Goal: Task Accomplishment & Management: Manage account settings

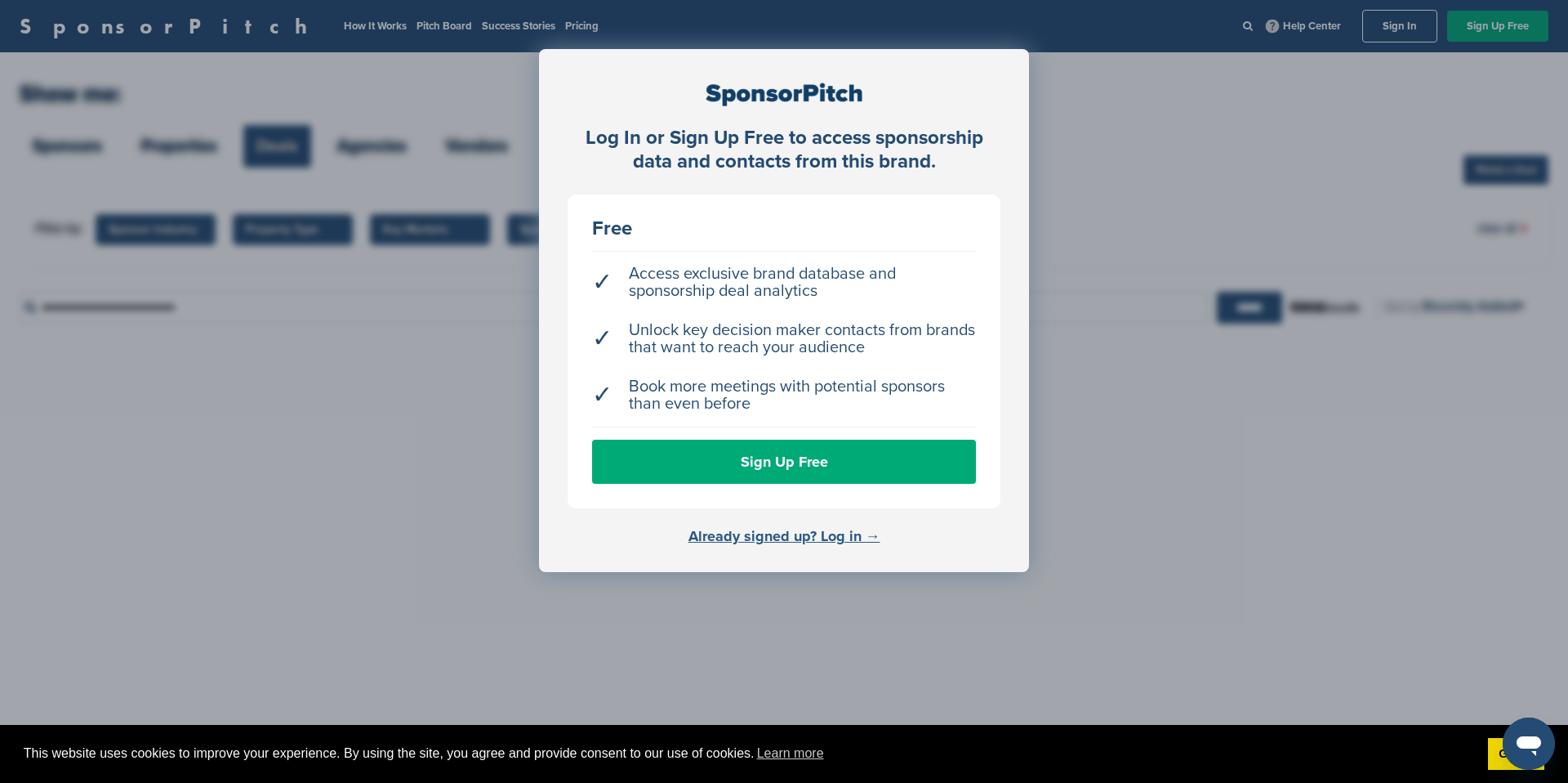
click at [843, 536] on link "Already signed up? Log in →" at bounding box center [784, 536] width 192 height 18
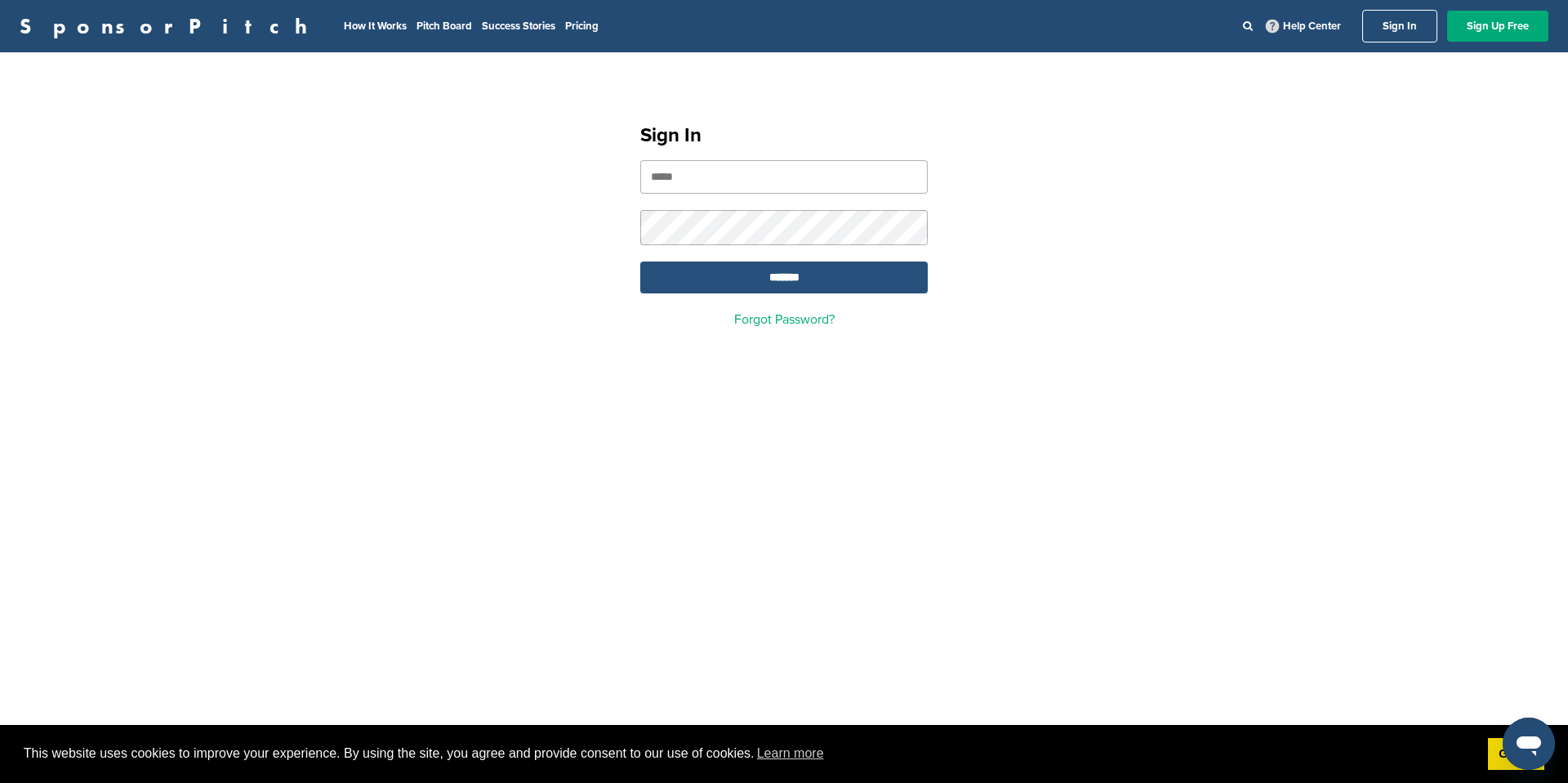
type input "**********"
click at [796, 278] on input "*******" at bounding box center [784, 277] width 288 height 32
